Goal: Find specific page/section

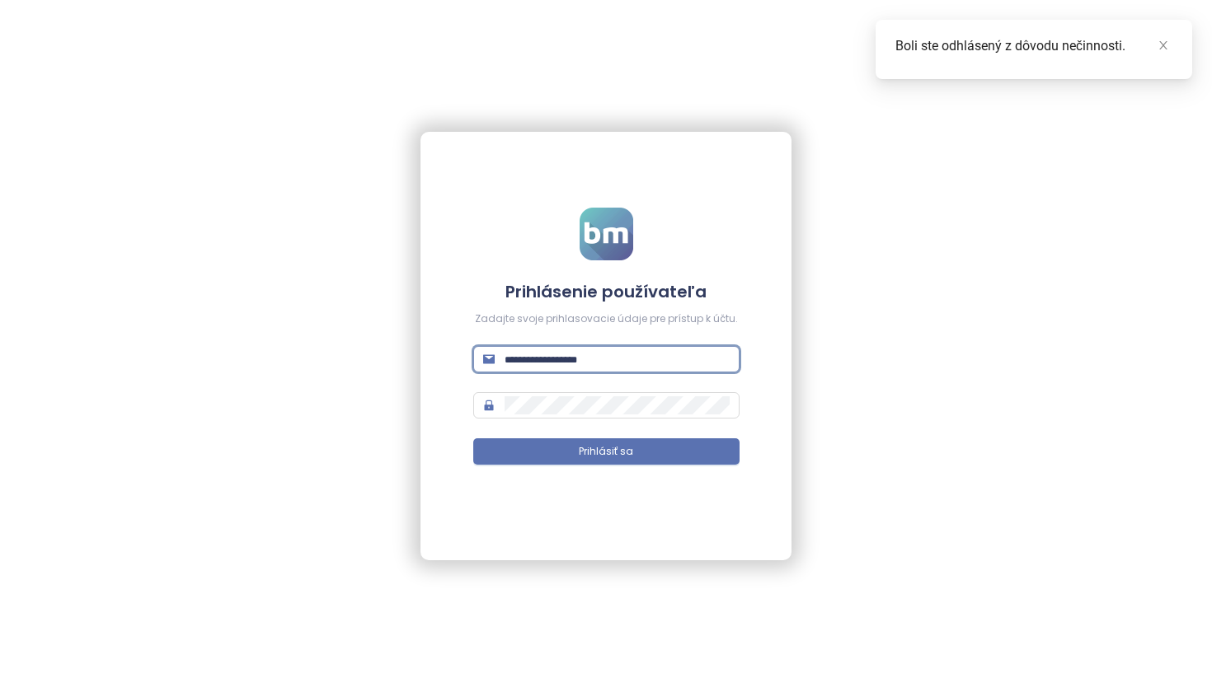
type input "**********"
click at [606, 452] on button "Prihlásiť sa" at bounding box center [606, 451] width 266 height 26
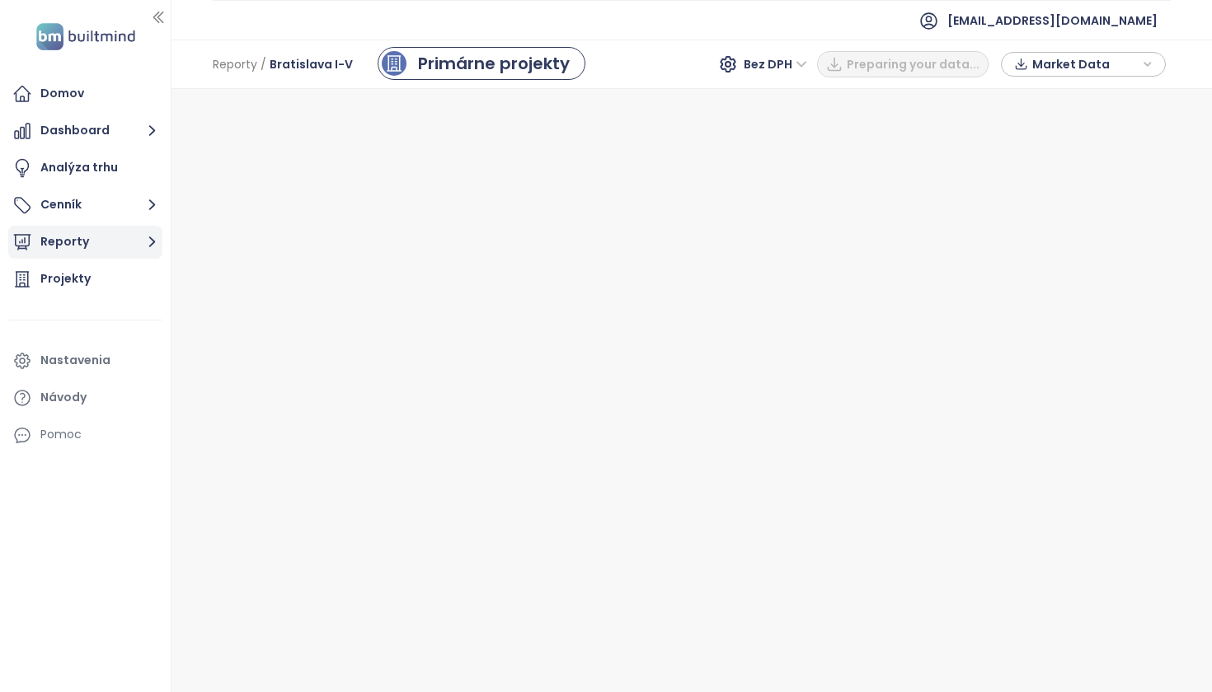
click at [93, 234] on button "Reporty" at bounding box center [85, 242] width 154 height 33
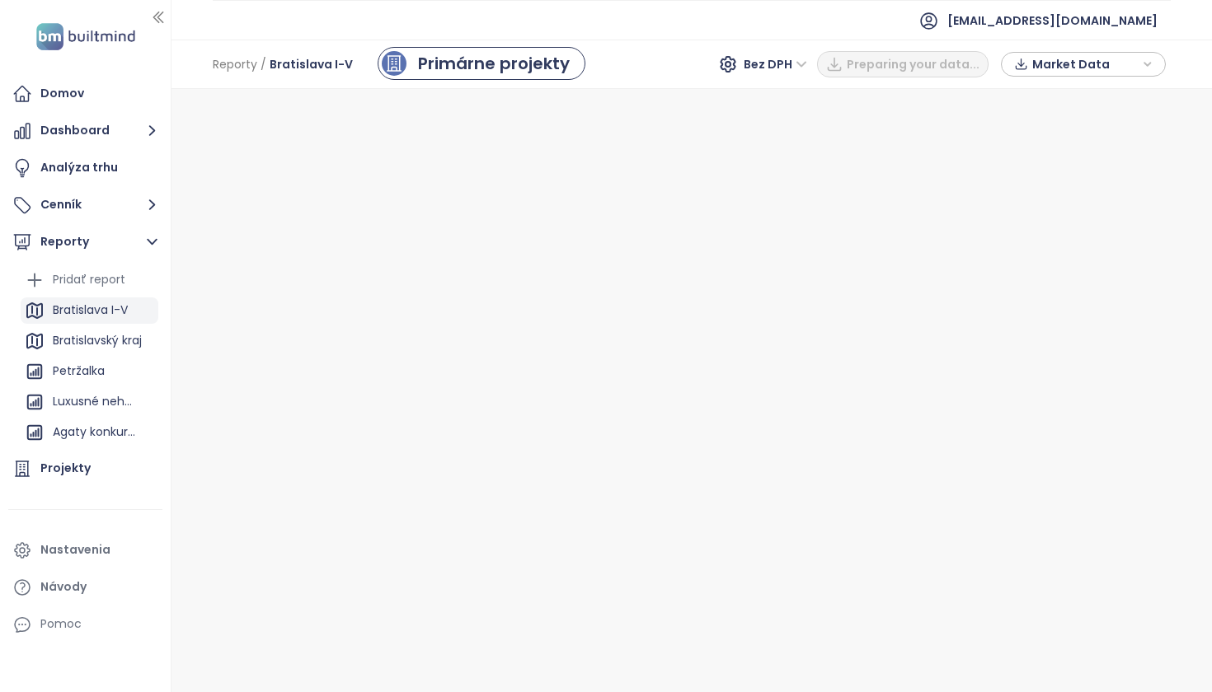
click at [118, 311] on div "Bratislava I-V" at bounding box center [90, 310] width 75 height 21
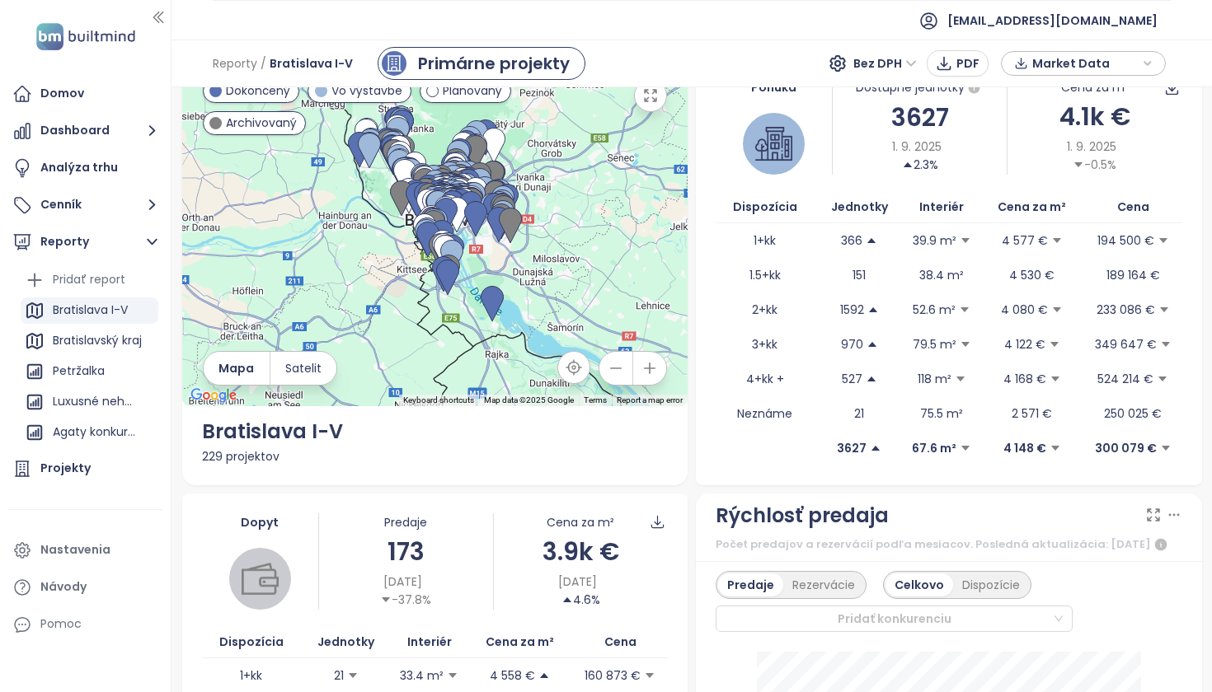
scroll to position [36, 0]
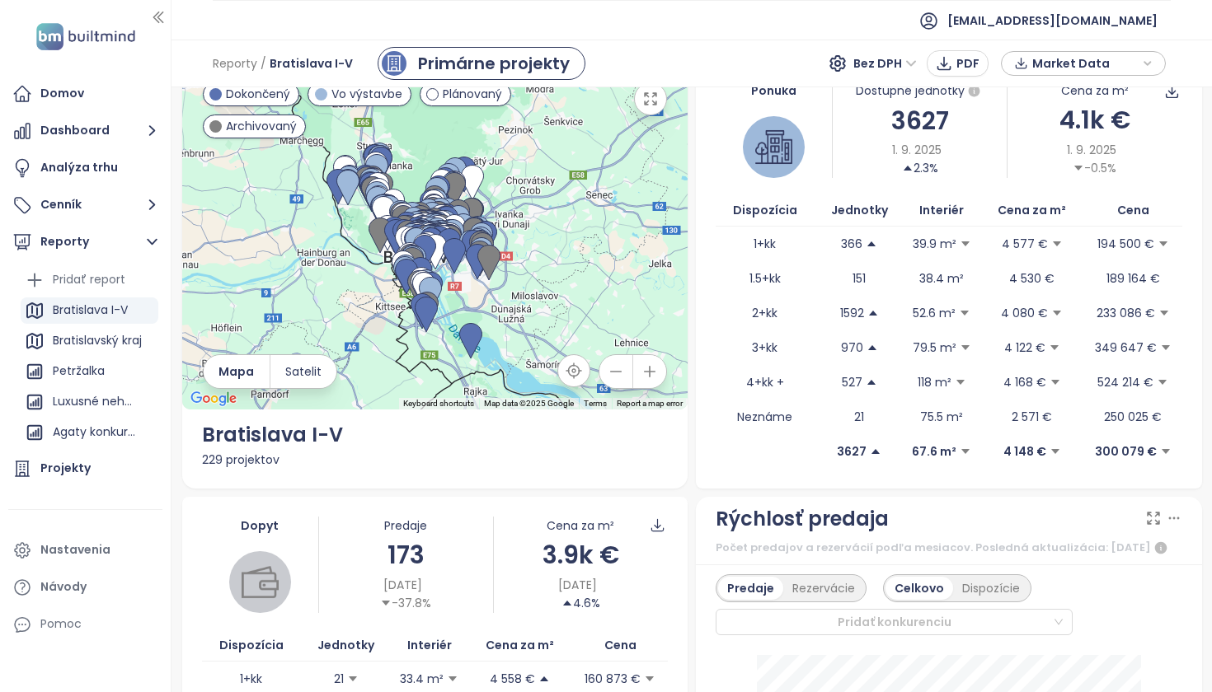
drag, startPoint x: 424, startPoint y: 241, endPoint x: 518, endPoint y: 224, distance: 96.4
click at [518, 224] on div at bounding box center [435, 236] width 506 height 348
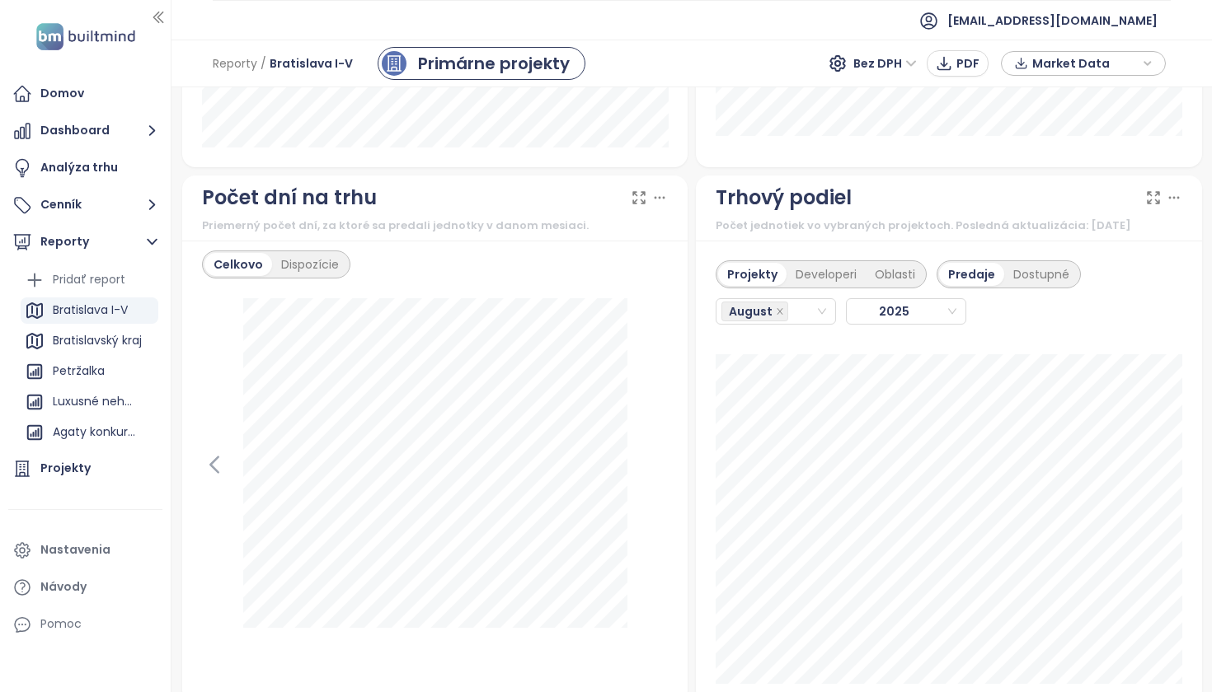
scroll to position [1911, 0]
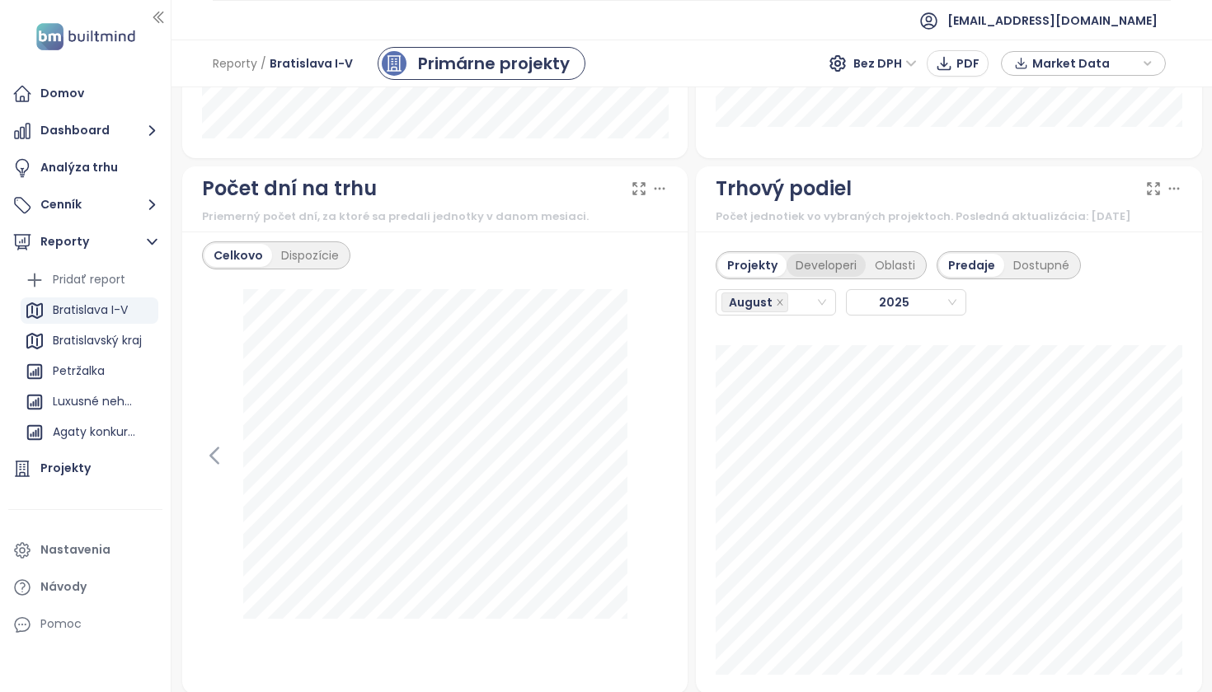
click at [823, 272] on div "Developeri" at bounding box center [825, 265] width 79 height 23
click at [753, 276] on div "Projekty" at bounding box center [749, 265] width 63 height 23
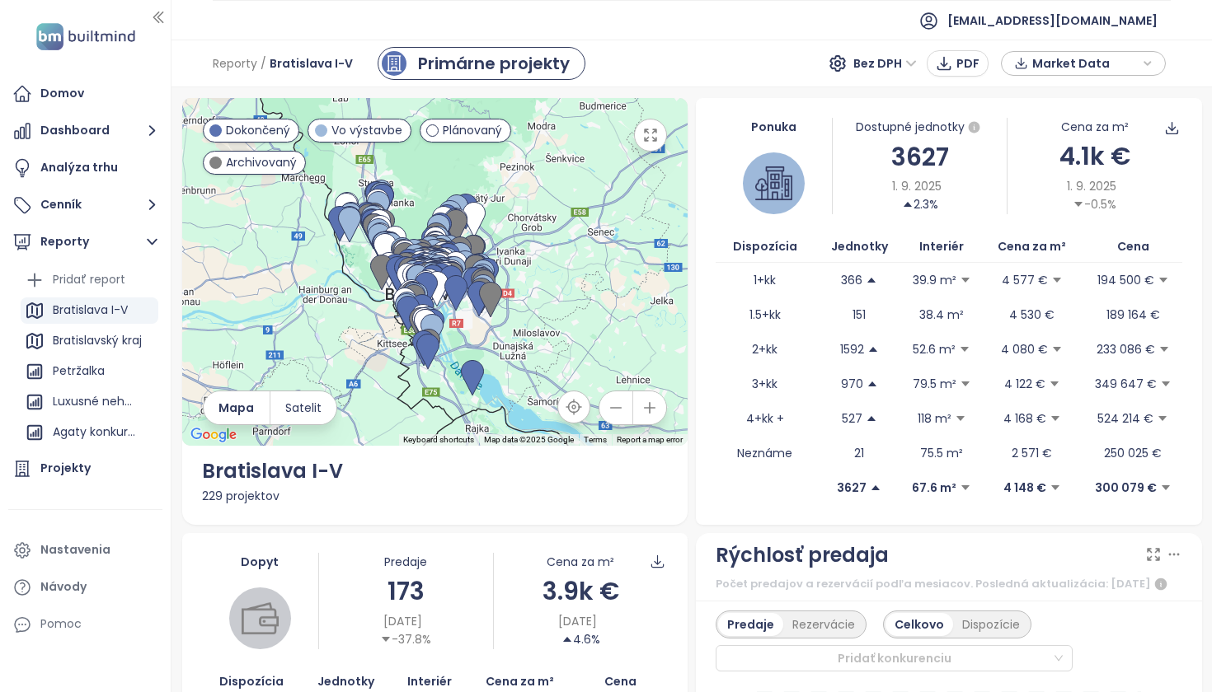
scroll to position [0, 0]
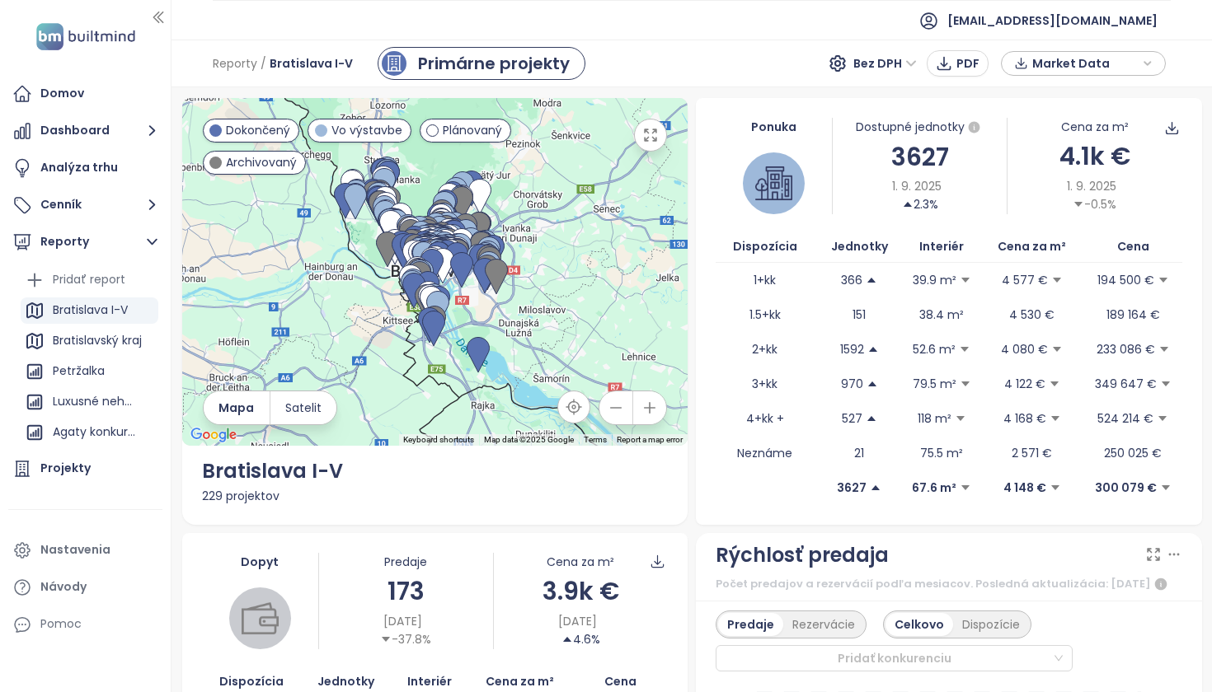
drag, startPoint x: 577, startPoint y: 328, endPoint x: 584, endPoint y: 303, distance: 25.8
click at [584, 303] on div at bounding box center [435, 272] width 506 height 348
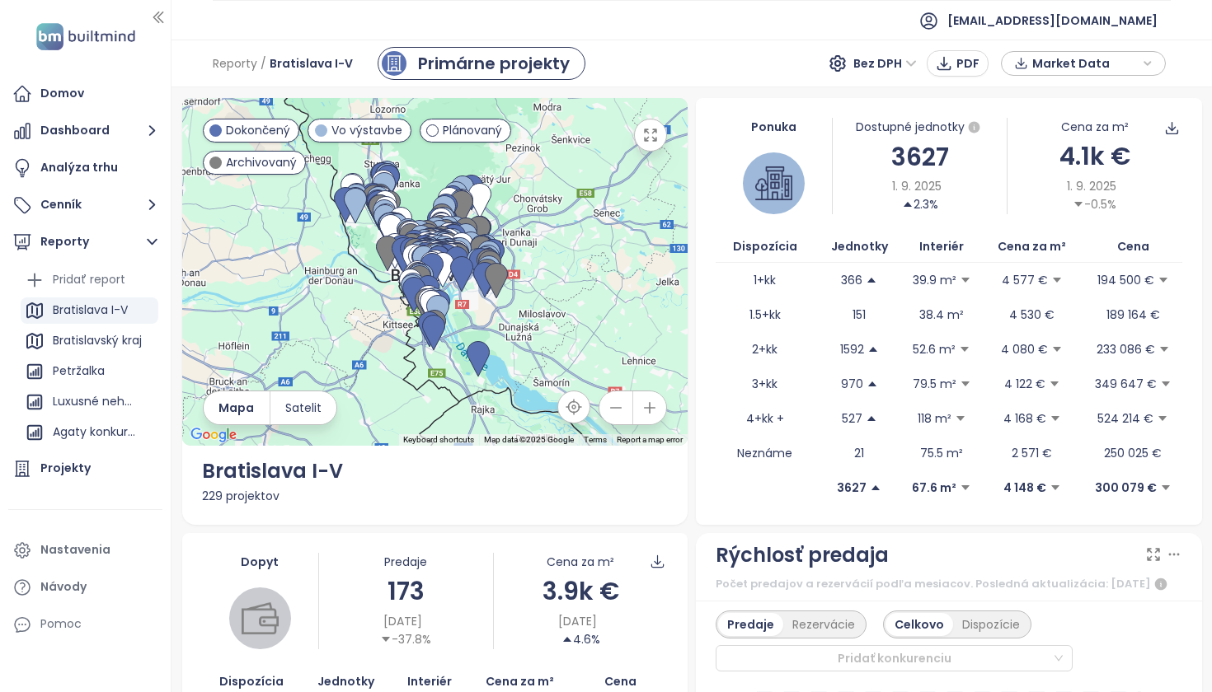
click at [599, 301] on div at bounding box center [435, 272] width 506 height 348
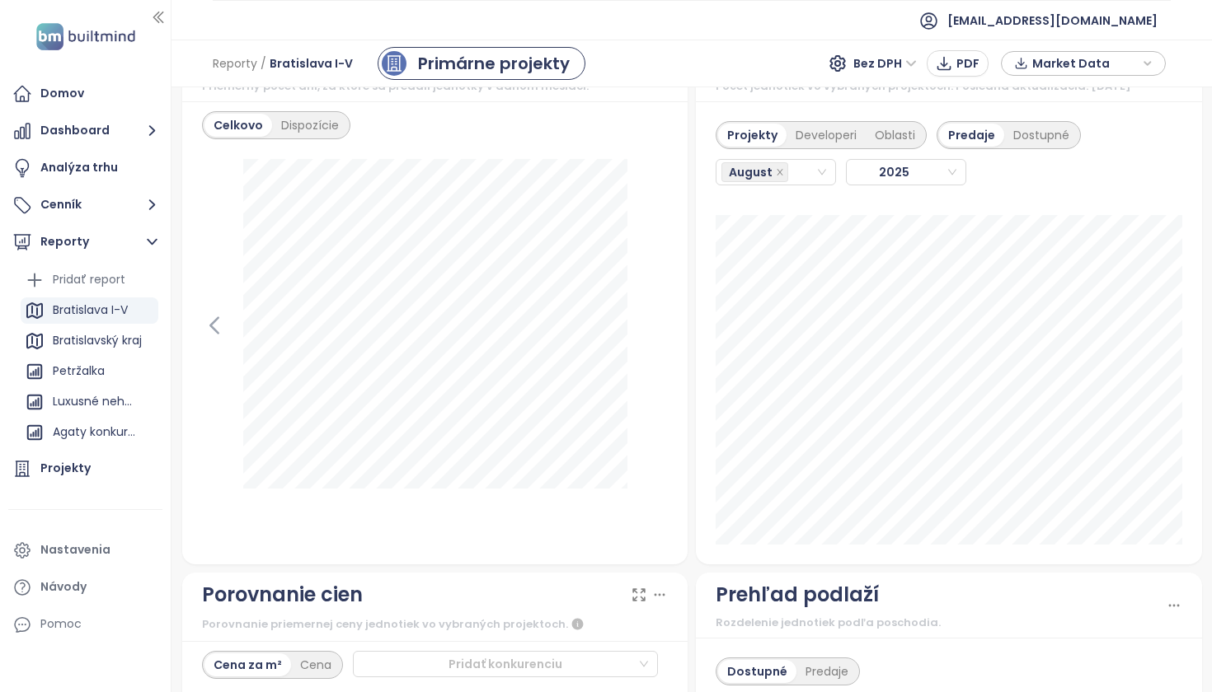
scroll to position [2037, 0]
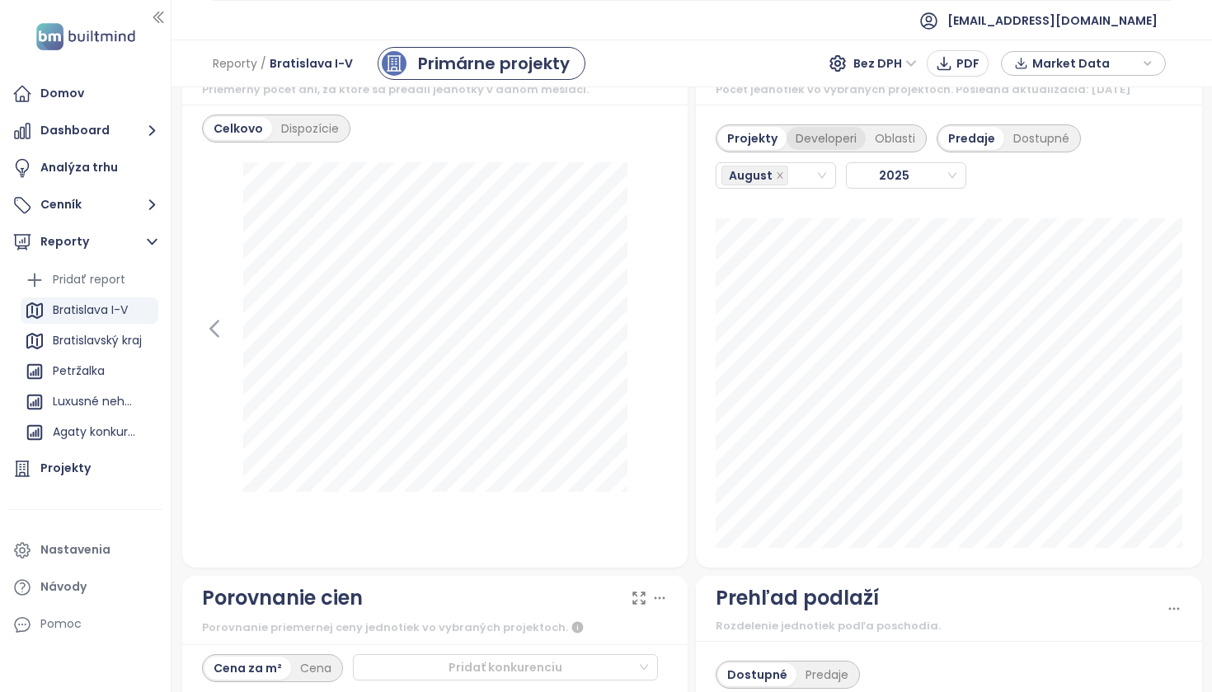
click at [819, 146] on div "Developeri" at bounding box center [825, 138] width 79 height 23
click at [804, 187] on div "August" at bounding box center [768, 175] width 94 height 23
click at [797, 384] on div "July" at bounding box center [775, 378] width 92 height 18
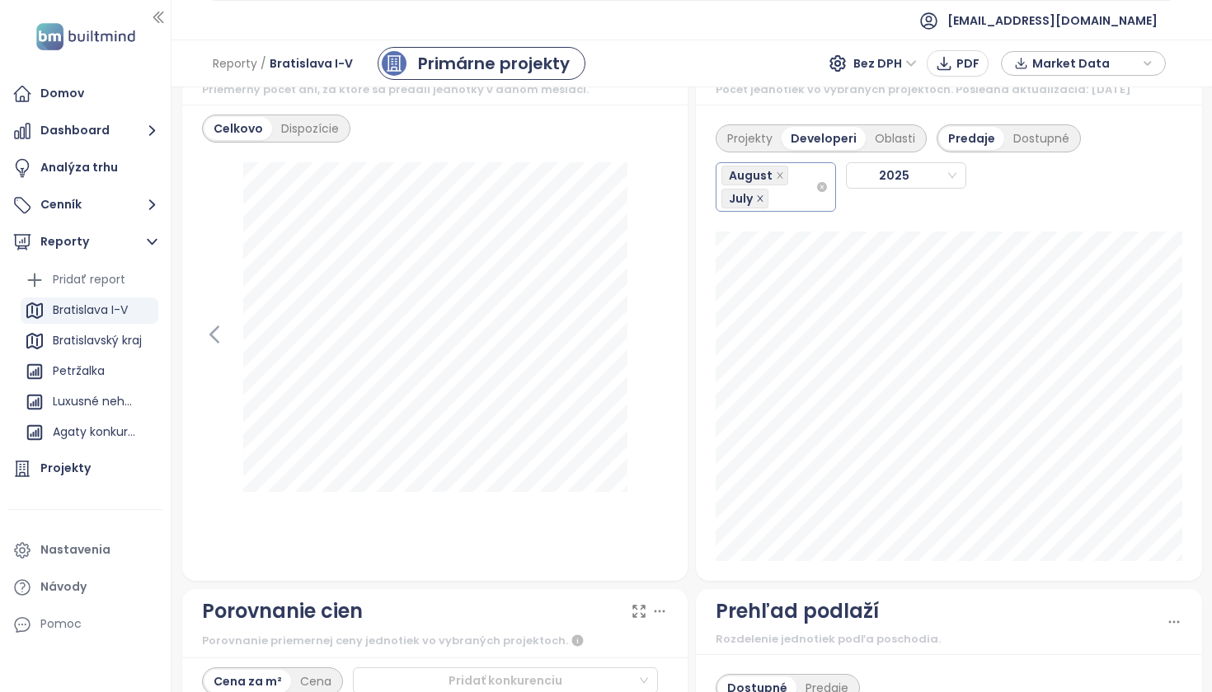
click at [758, 208] on span at bounding box center [760, 199] width 8 height 18
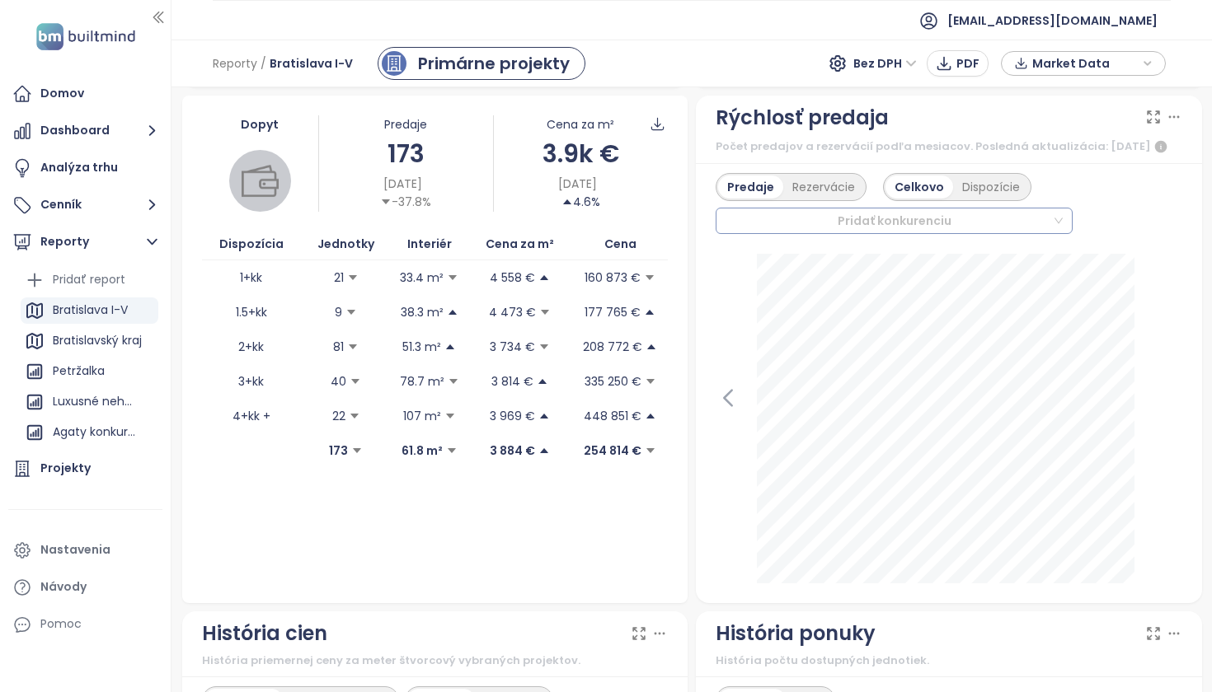
scroll to position [0, 0]
